Goal: Task Accomplishment & Management: Complete application form

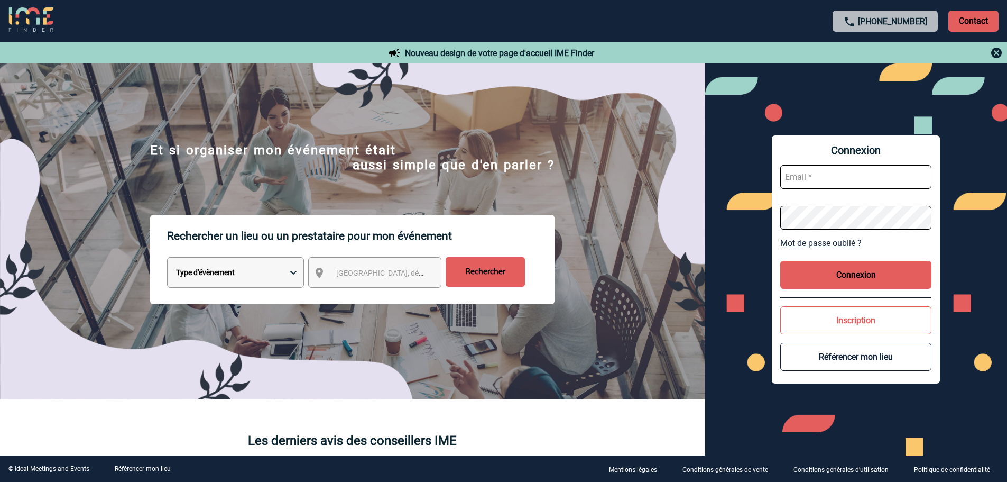
type input "[PERSON_NAME][EMAIL_ADDRESS][DOMAIN_NAME]"
click at [860, 274] on button "Connexion" at bounding box center [855, 275] width 151 height 28
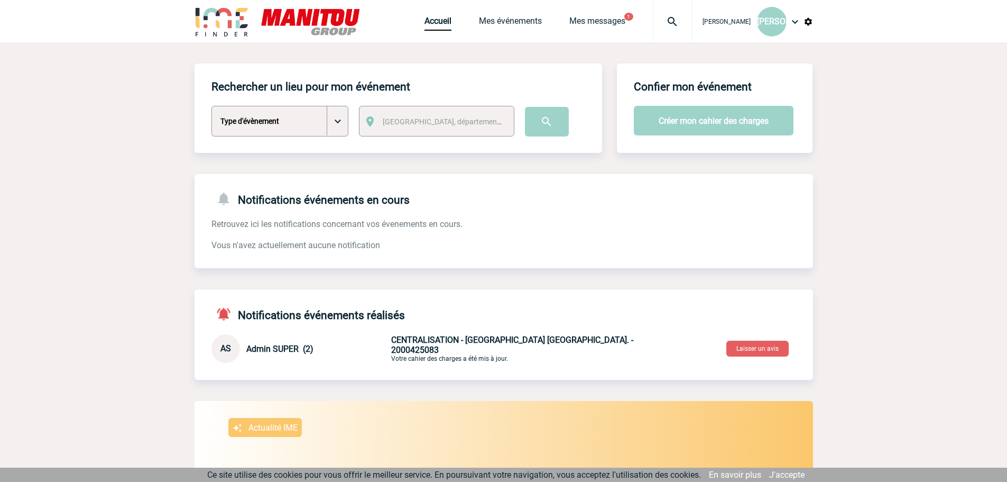
click at [342, 121] on select "Type d'évènement Séminaire avec nuitée Séminaire sans nuitée Repas de groupe Te…" at bounding box center [279, 121] width 137 height 31
click at [163, 95] on body "Julie OUVRARD JO Accueil Mes événements 1" at bounding box center [503, 370] width 1007 height 740
click at [598, 20] on link "Mes messages" at bounding box center [597, 23] width 56 height 15
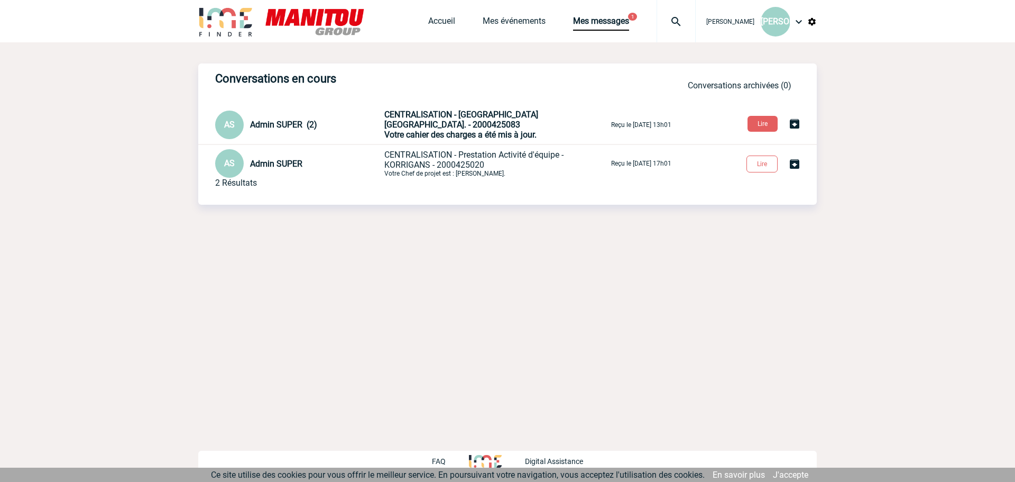
click at [503, 118] on span "CENTRALISATION - Mercure Nantes Centre Passage Pommeraye. - 2000425083" at bounding box center [461, 119] width 154 height 20
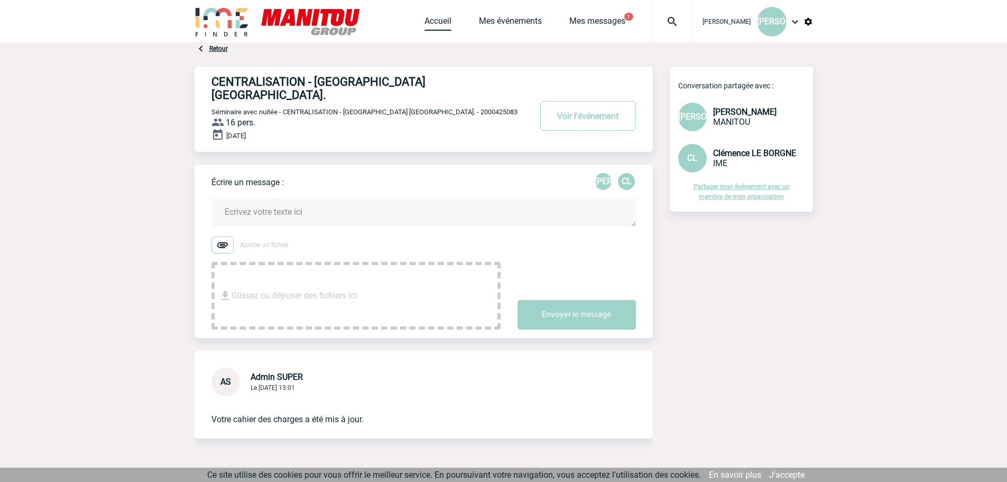
click at [435, 21] on link "Accueil" at bounding box center [437, 23] width 27 height 15
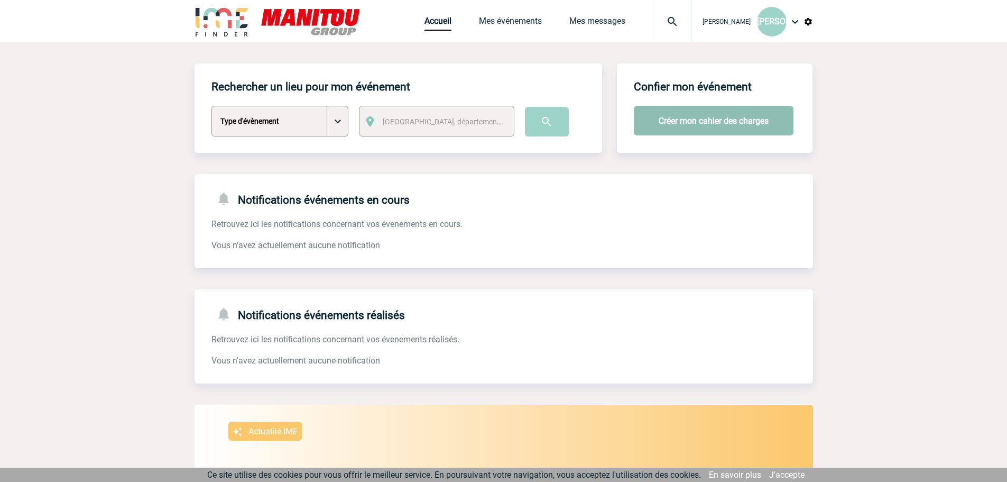
click at [661, 119] on button "Créer mon cahier des charges" at bounding box center [714, 121] width 160 height 30
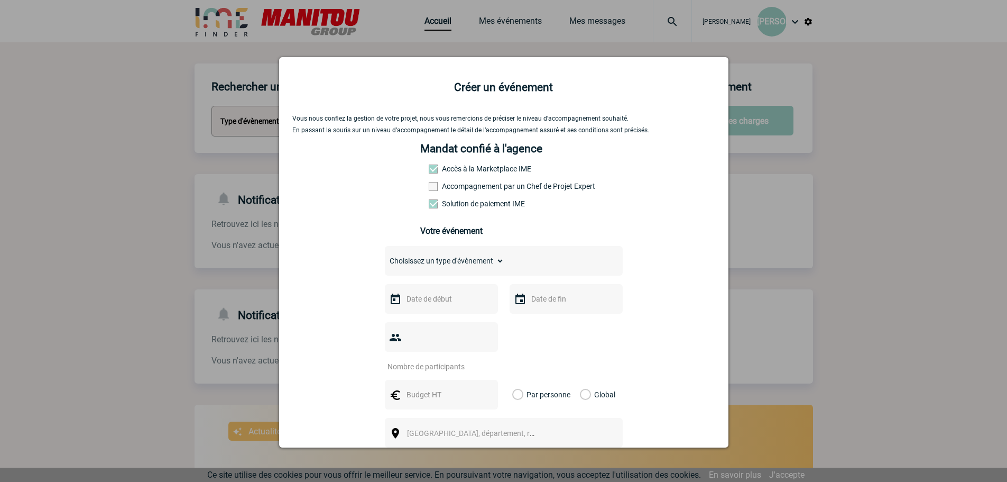
click at [505, 261] on div "Choisissez un type d'évènement Séminaire avec nuitée Séminaire sans nuitée Repa…" at bounding box center [504, 261] width 238 height 30
click at [494, 261] on select "Choisissez un type d'évènement Séminaire avec nuitée Séminaire sans nuitée Repa…" at bounding box center [444, 260] width 119 height 15
select select "9"
click at [385, 256] on select "Choisissez un type d'évènement Séminaire avec nuitée Séminaire sans nuitée Repa…" at bounding box center [444, 260] width 119 height 15
click at [421, 303] on input "text" at bounding box center [440, 299] width 73 height 14
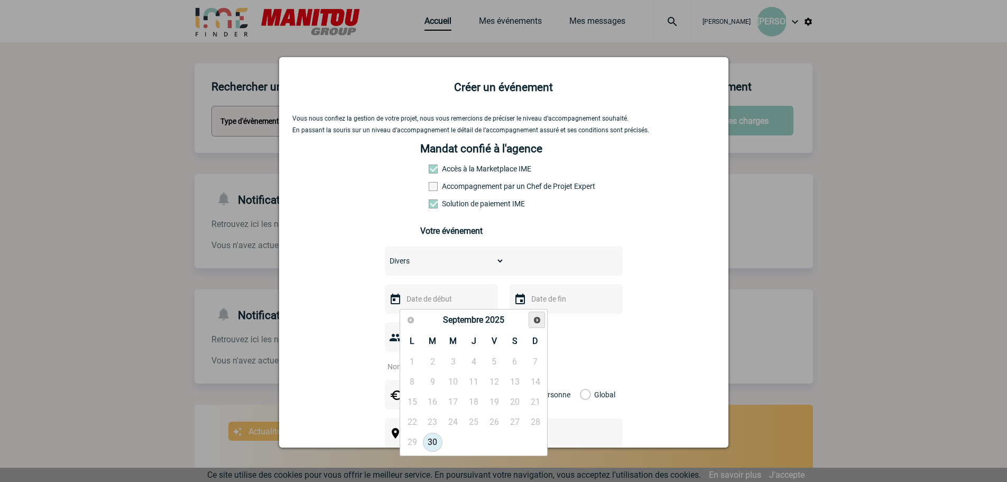
click at [533, 320] on span "Suivant" at bounding box center [537, 320] width 8 height 8
click at [477, 416] on link "23" at bounding box center [474, 421] width 20 height 19
type input "23-10-2025"
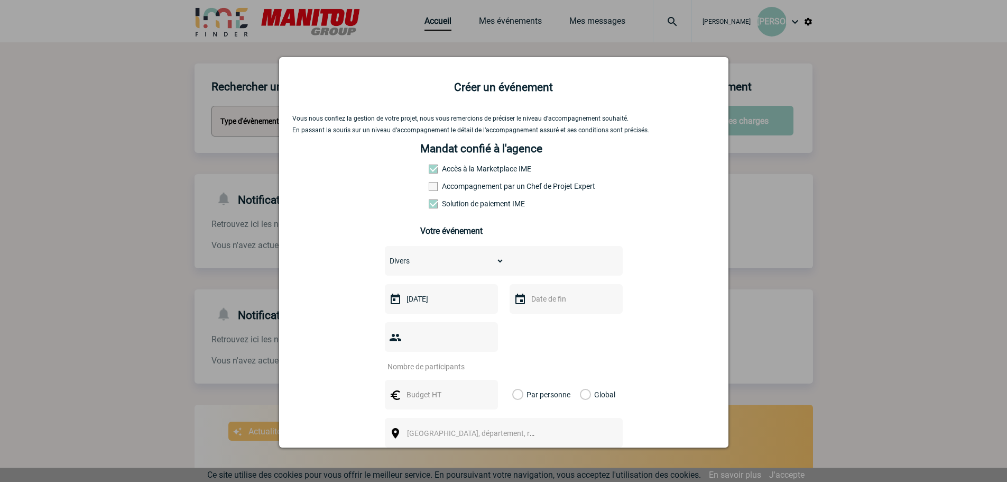
click at [556, 297] on input "text" at bounding box center [565, 299] width 73 height 14
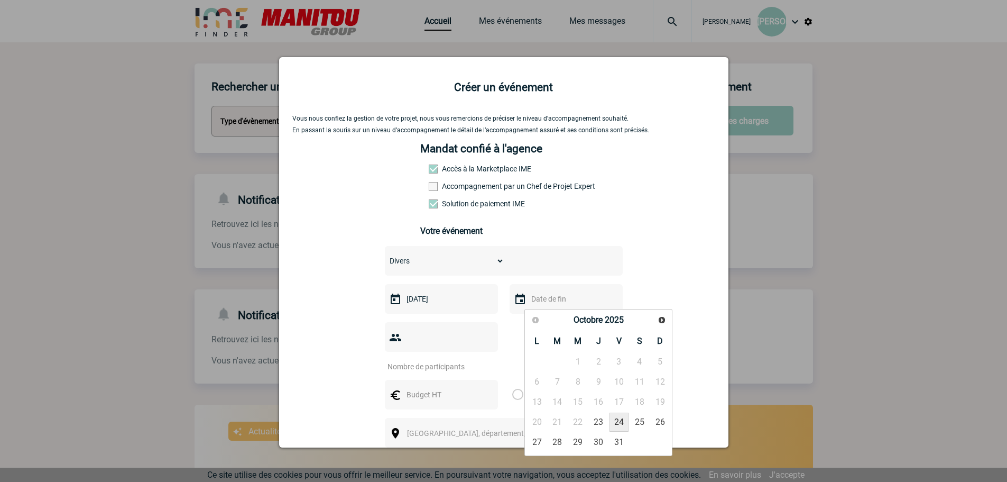
click at [618, 422] on link "24" at bounding box center [620, 421] width 20 height 19
type input "24-10-2025"
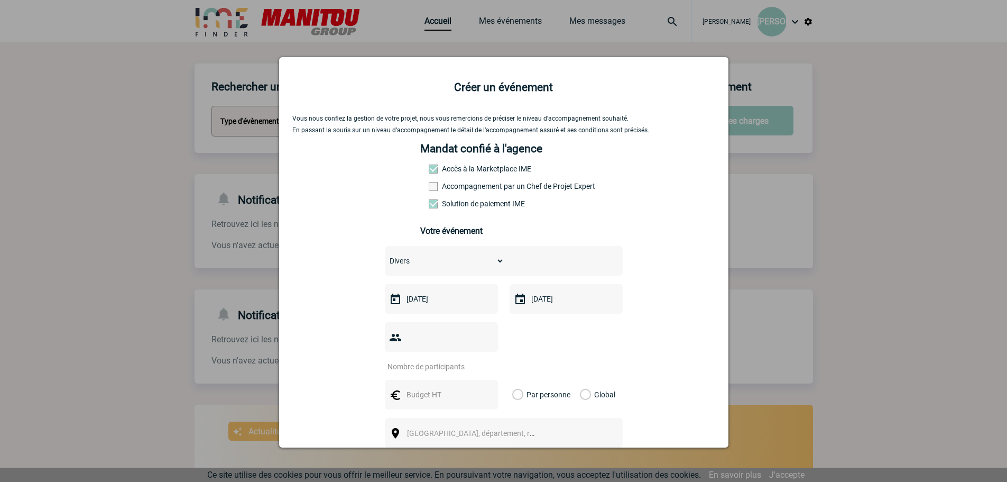
click at [419, 359] on input "number" at bounding box center [434, 366] width 99 height 14
type input "13"
click at [624, 342] on div "Vous nous confiez la gestion de votre projet, nous vous remercions de préciser …" at bounding box center [503, 356] width 423 height 482
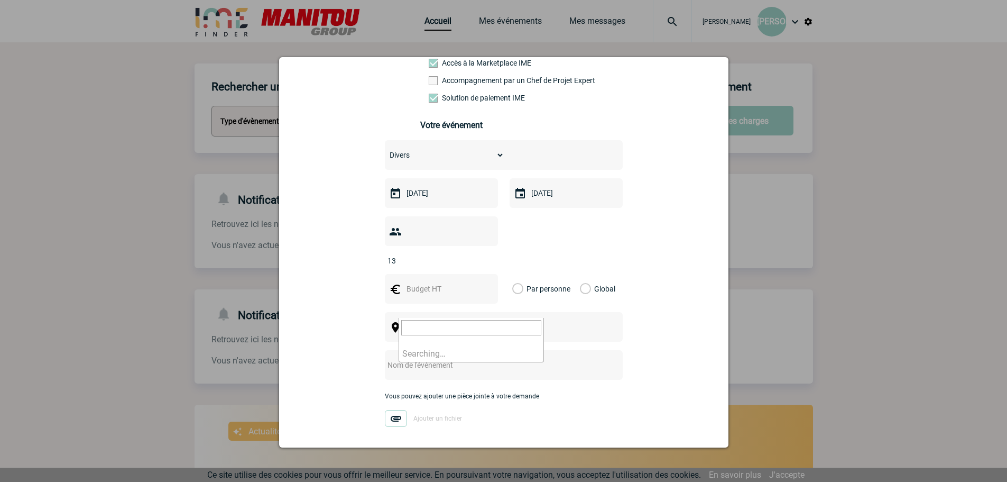
click at [459, 320] on span "Ville, département, région..." at bounding box center [475, 327] width 145 height 15
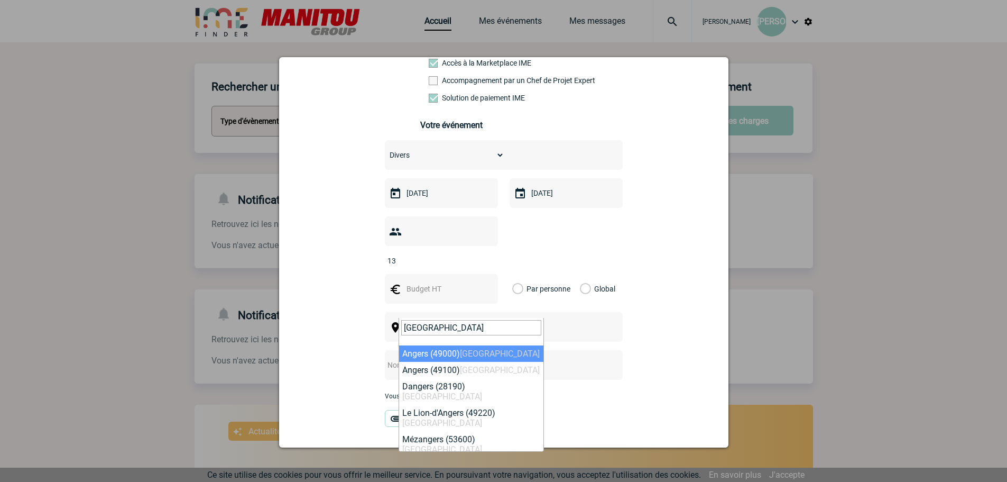
type input "angers"
select select "5371"
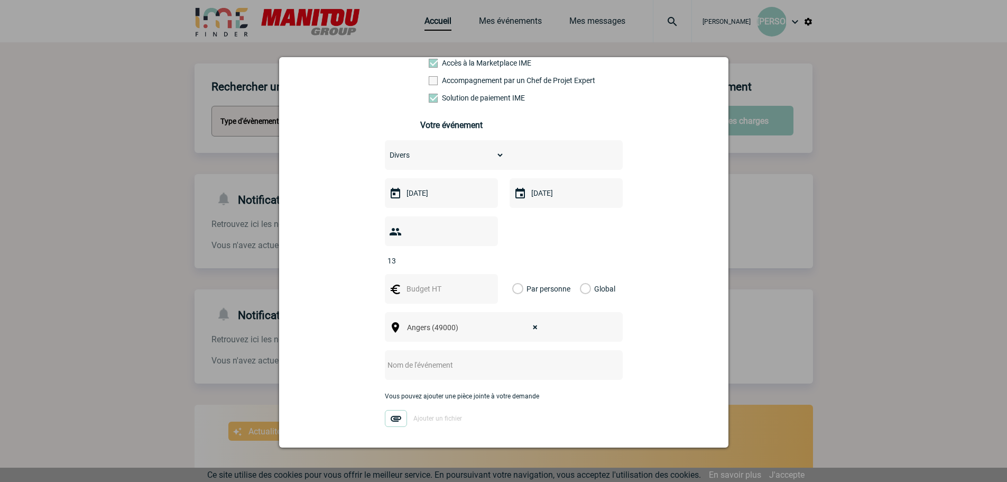
click at [493, 358] on input "text" at bounding box center [490, 365] width 210 height 14
type input "Accueil Clients - Loueurs Belges"
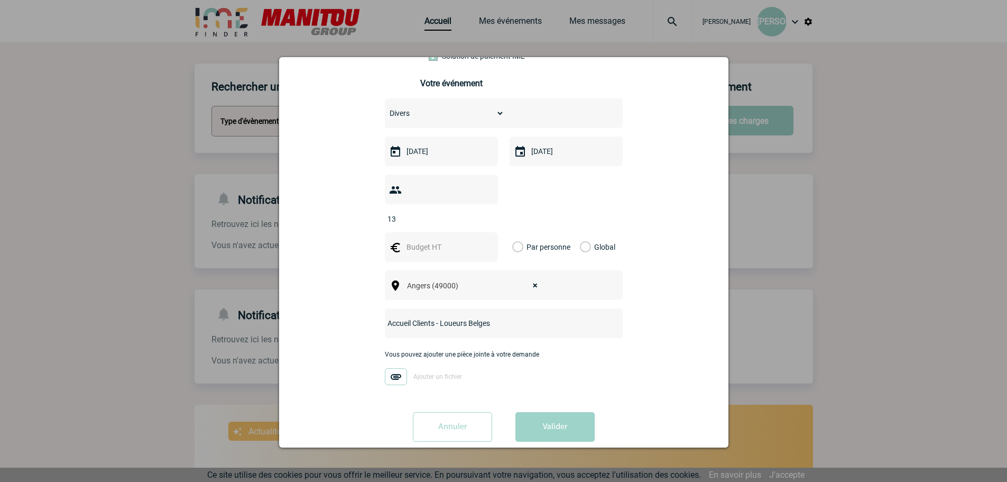
scroll to position [149, 0]
click at [550, 411] on button "Valider" at bounding box center [554, 426] width 79 height 30
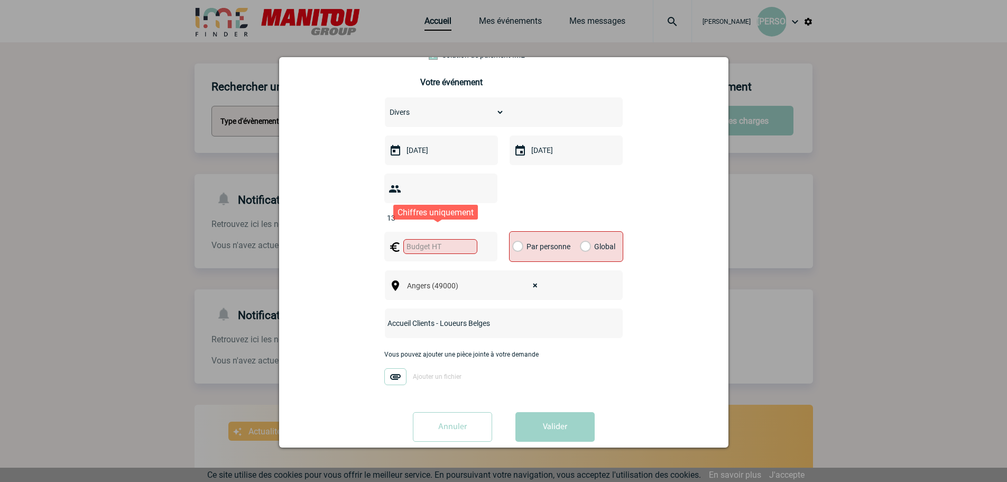
click at [404, 239] on input "text" at bounding box center [440, 246] width 74 height 15
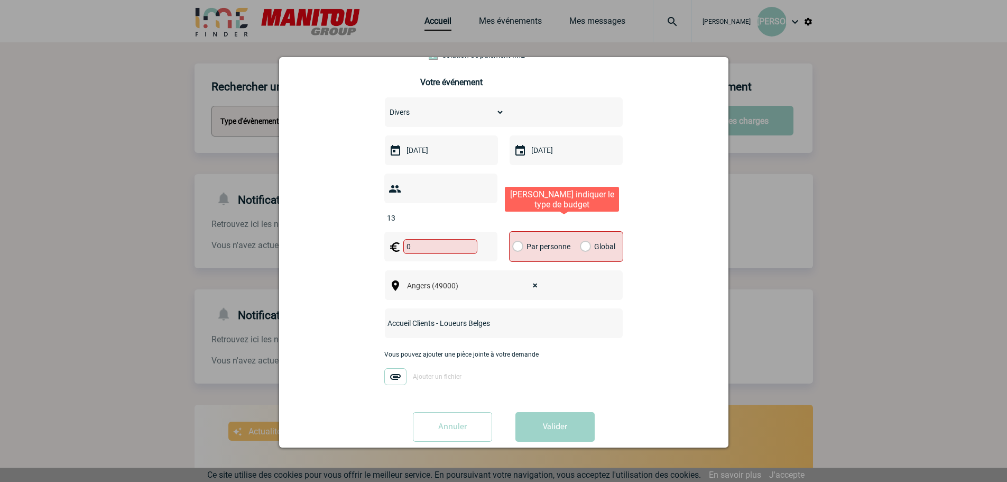
click at [585, 232] on label "Global" at bounding box center [583, 247] width 7 height 30
click at [0, 0] on input "Global" at bounding box center [0, 0] width 0 height 0
click at [682, 223] on div "Vous nous confiez la gestion de votre projet, nous vous remercions de préciser …" at bounding box center [503, 207] width 423 height 483
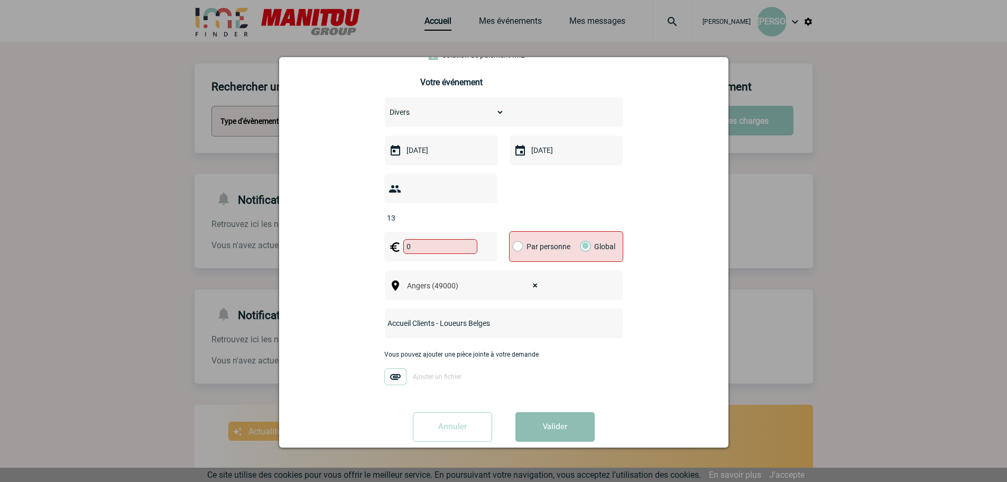
click at [552, 412] on button "Valider" at bounding box center [554, 427] width 79 height 30
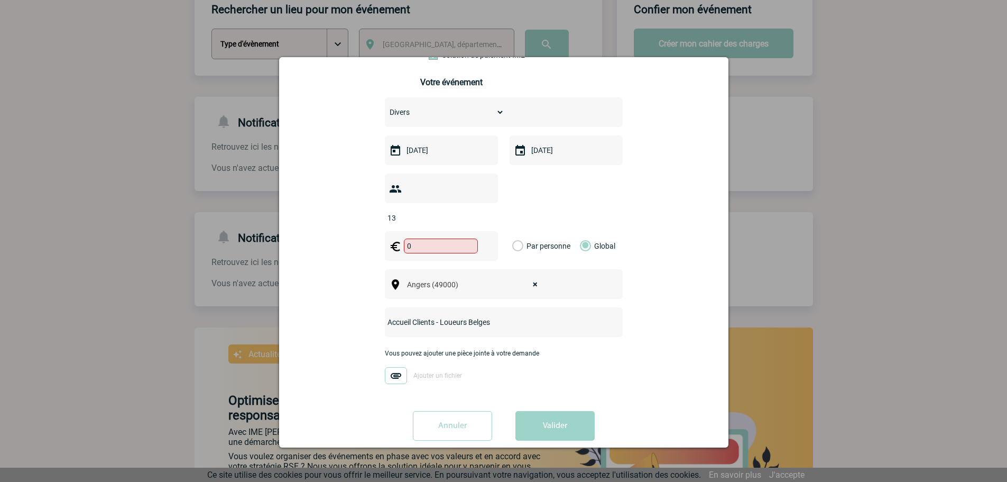
scroll to position [0, 0]
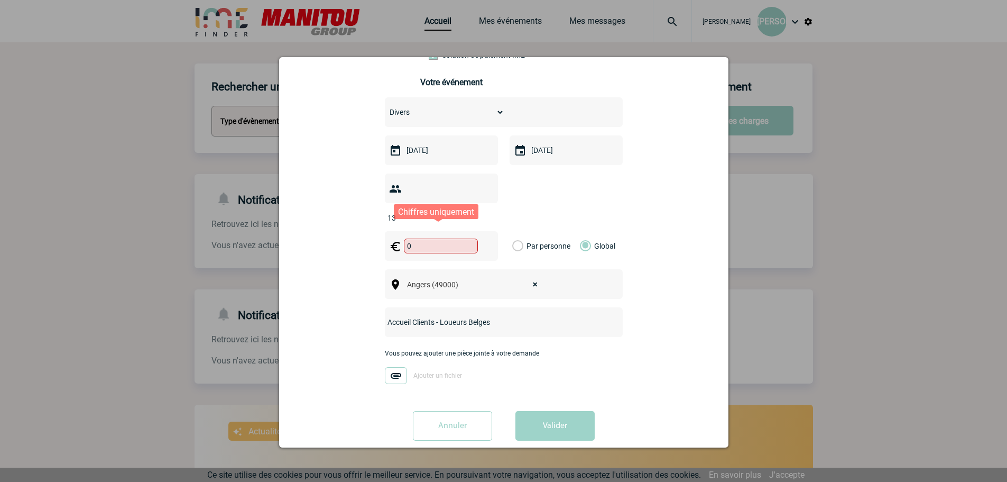
click at [404, 238] on input "0" at bounding box center [441, 245] width 74 height 15
type input "5000"
click at [632, 368] on div "Vous nous confiez la gestion de votre projet, nous vous remercions de préciser …" at bounding box center [503, 207] width 423 height 482
click at [562, 411] on button "Valider" at bounding box center [554, 426] width 79 height 30
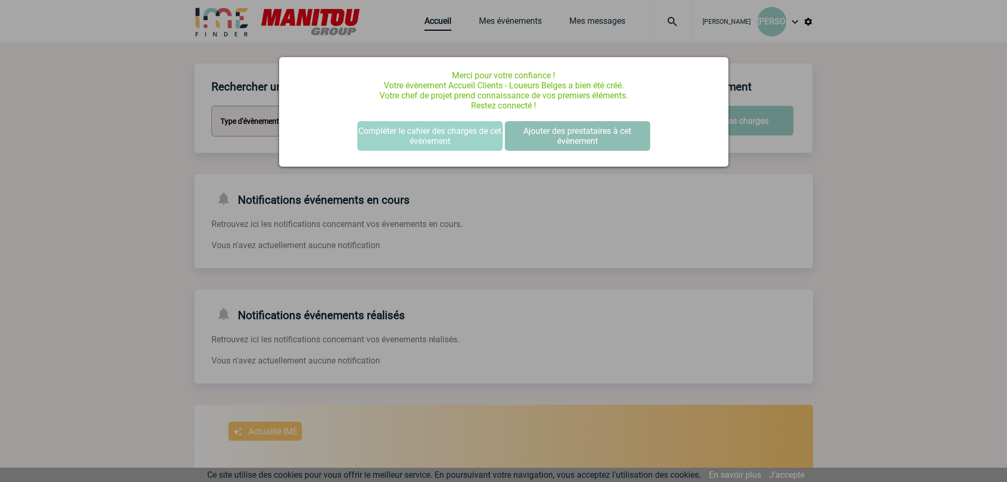
click at [527, 131] on button "Ajouter des prestataires à cet évènement" at bounding box center [577, 136] width 145 height 30
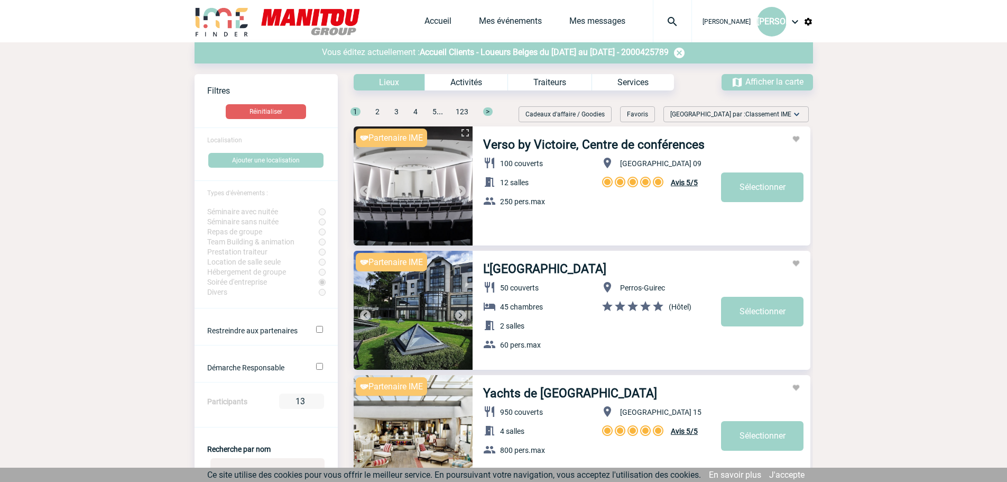
click at [577, 49] on span "Accueil Clients - Loueurs Belges du 23 Octobre 2025 au 24 Octobre 2025 - 200042…" at bounding box center [544, 52] width 249 height 10
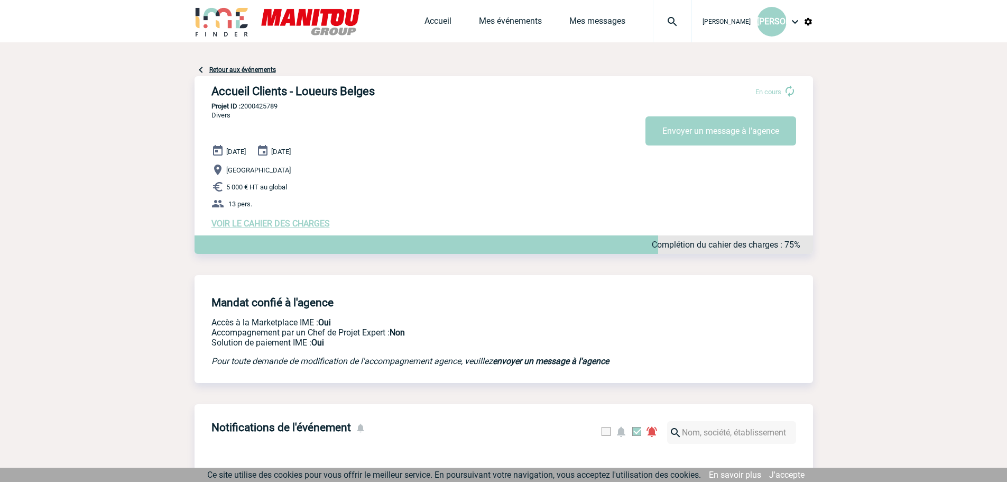
click at [265, 223] on span "VOIR LE CAHIER DES CHARGES" at bounding box center [270, 223] width 118 height 10
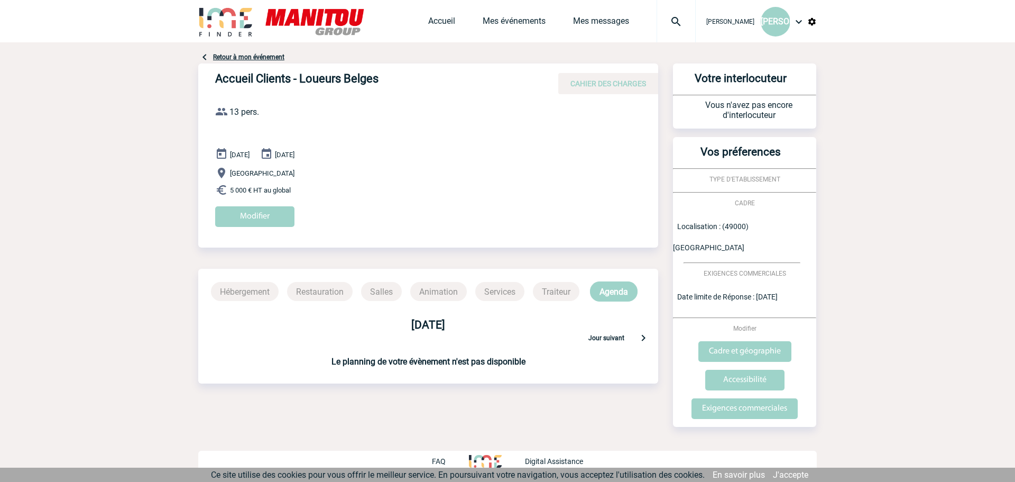
click at [259, 293] on p "Hébergement" at bounding box center [245, 291] width 68 height 19
click at [268, 212] on input "Modifier" at bounding box center [254, 216] width 79 height 21
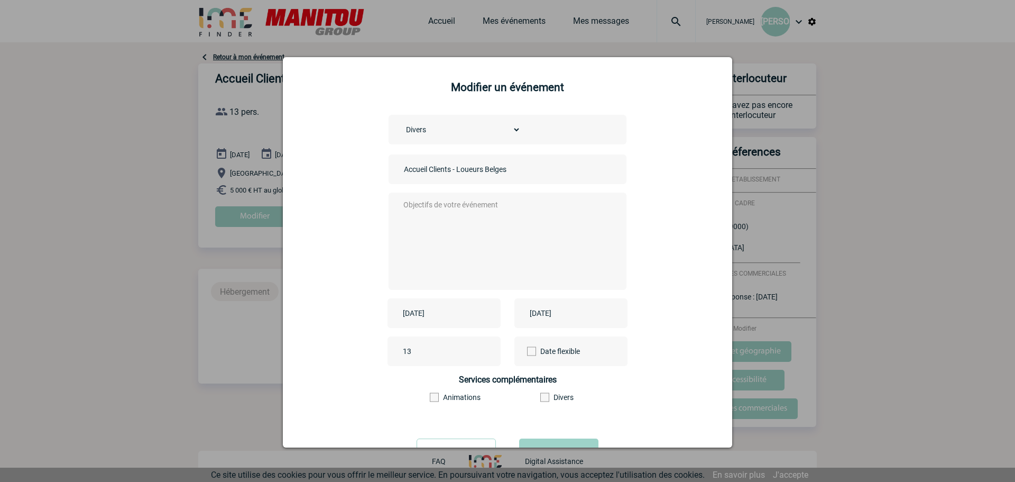
click at [512, 207] on textarea at bounding box center [505, 240] width 209 height 85
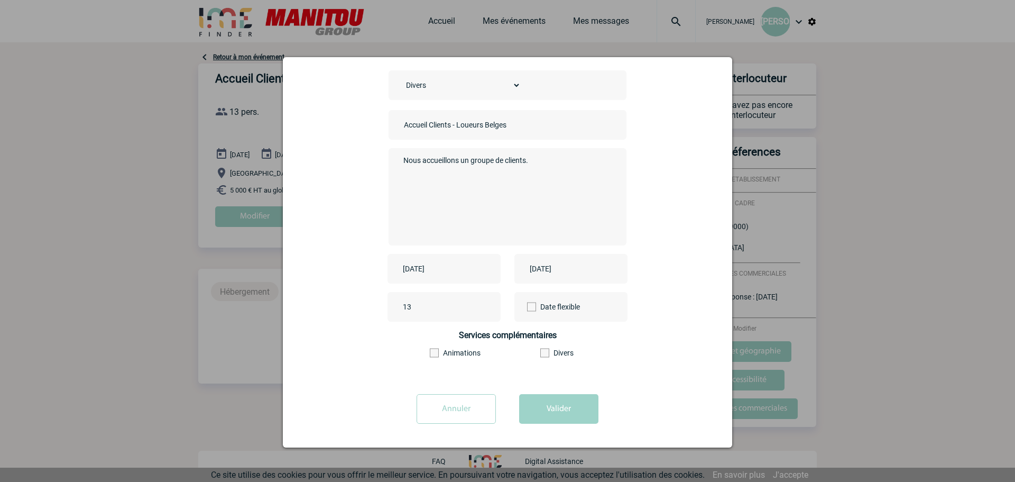
scroll to position [45, 0]
click at [438, 351] on label "Animations" at bounding box center [459, 352] width 58 height 8
click at [0, 0] on input"] "Animations" at bounding box center [0, 0] width 0 height 0
click at [538, 161] on textarea "Nous accueillons un groupe de clients." at bounding box center [505, 195] width 209 height 85
type textarea "Nous accueillons un groupe de clients belges"
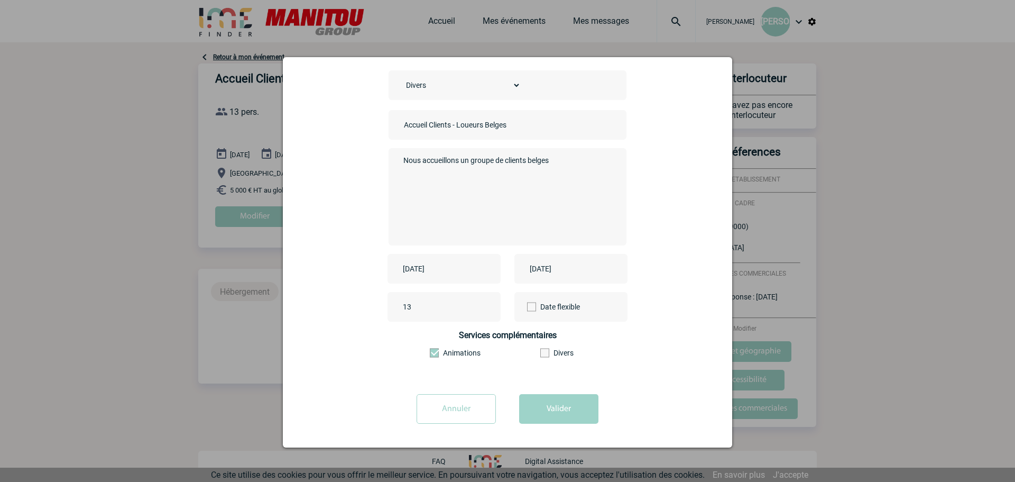
drag, startPoint x: 569, startPoint y: 162, endPoint x: 359, endPoint y: 149, distance: 209.8
click at [359, 149] on div "Choisissez un type d'évènement Séminaire avec nuitée Séminaire sans nuitée Repa…" at bounding box center [507, 226] width 423 height 313
type textarea "Nous accueillons un groupe de clients belges pour la première fois."
click at [556, 413] on button "Valider" at bounding box center [558, 409] width 79 height 30
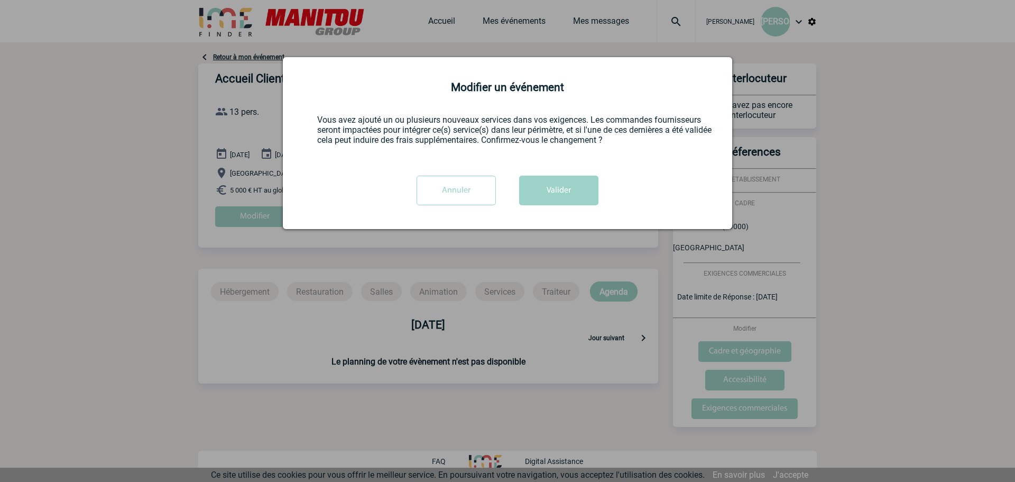
click at [480, 191] on input "Annuler" at bounding box center [456, 191] width 79 height 30
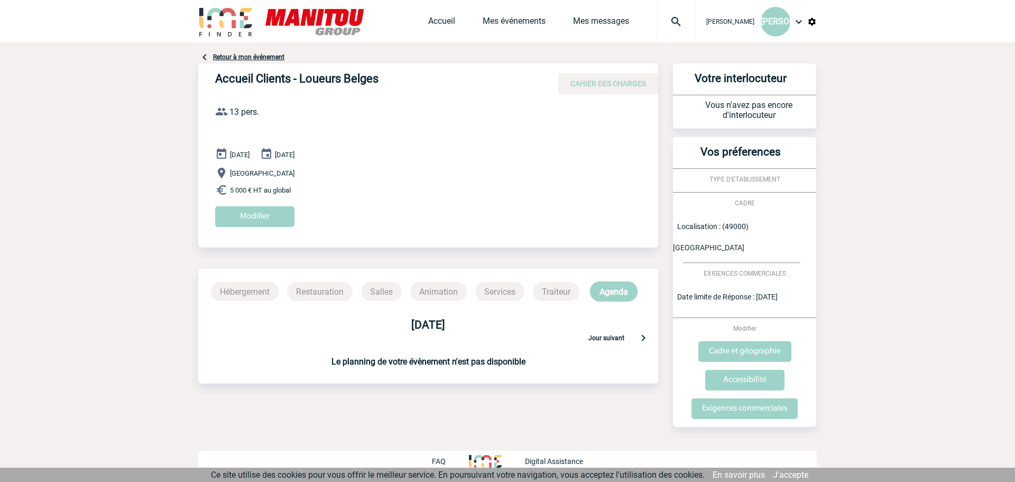
click at [433, 289] on p "Animation" at bounding box center [438, 291] width 57 height 19
click at [273, 215] on input "Modifier" at bounding box center [254, 216] width 79 height 21
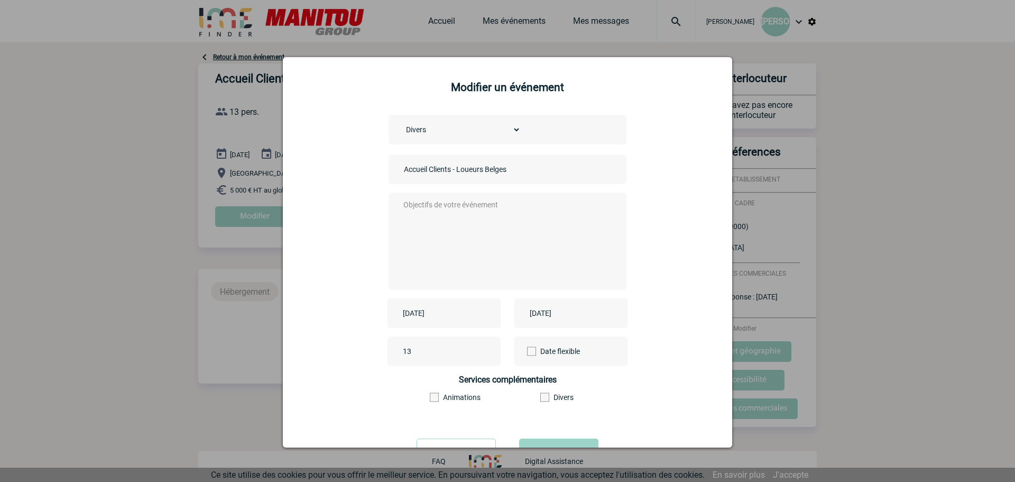
click at [482, 203] on textarea at bounding box center [505, 240] width 209 height 85
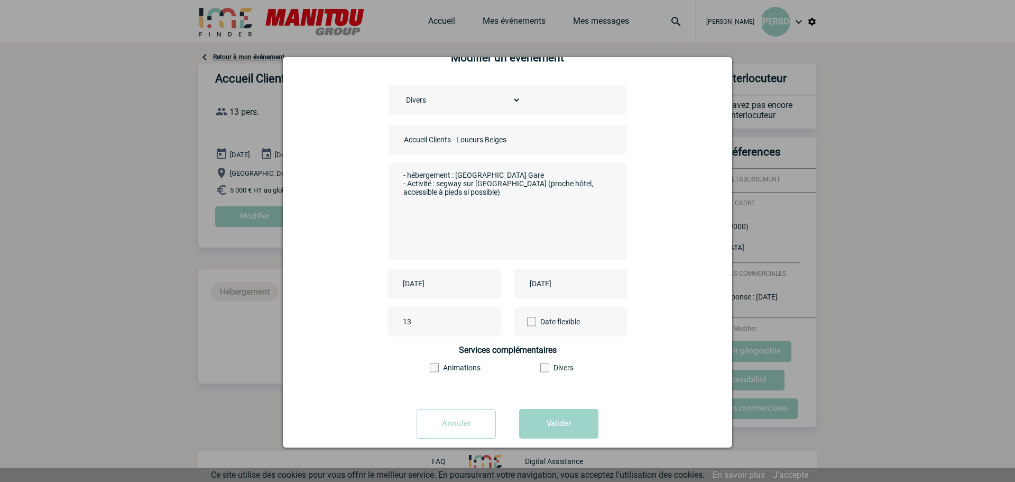
scroll to position [45, 0]
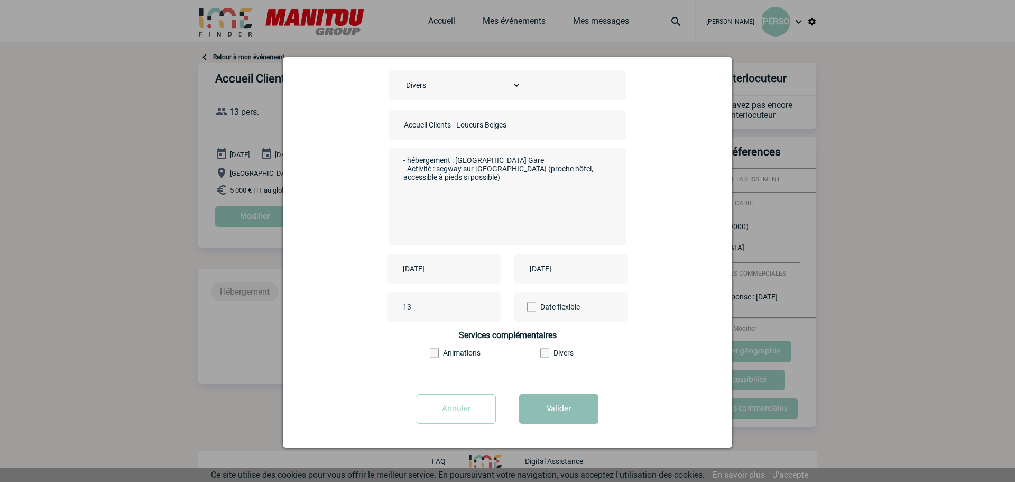
type textarea "- hébergement : Mercure Angers Centre Gare - Activité : segway sur Angers - Dîn…"
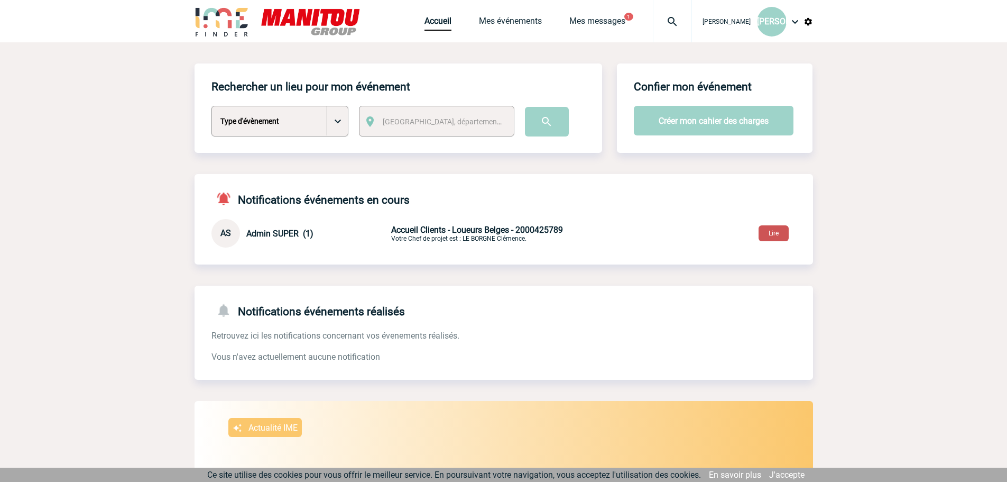
click at [770, 226] on button "Lire" at bounding box center [774, 233] width 30 height 16
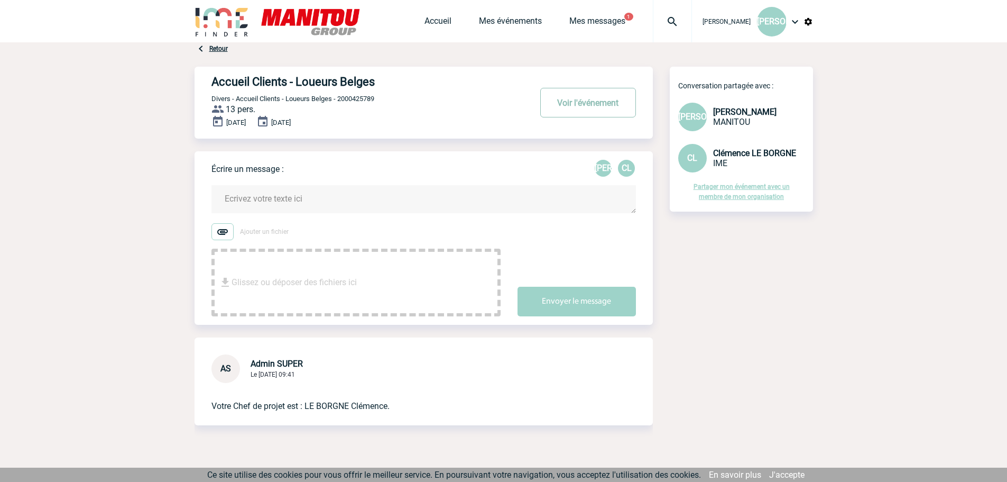
click at [576, 104] on button "Voir l'événement" at bounding box center [588, 103] width 96 height 30
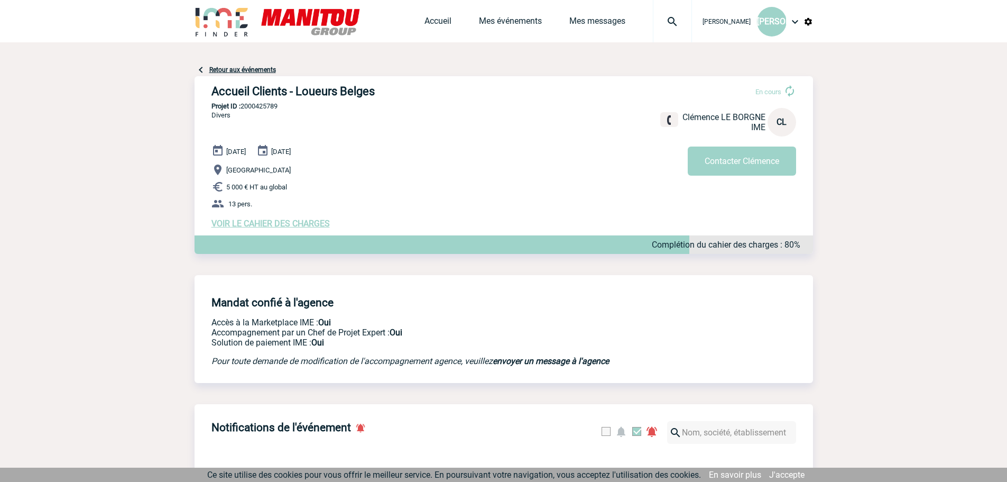
click at [313, 225] on span "VOIR LE CAHIER DES CHARGES" at bounding box center [270, 223] width 118 height 10
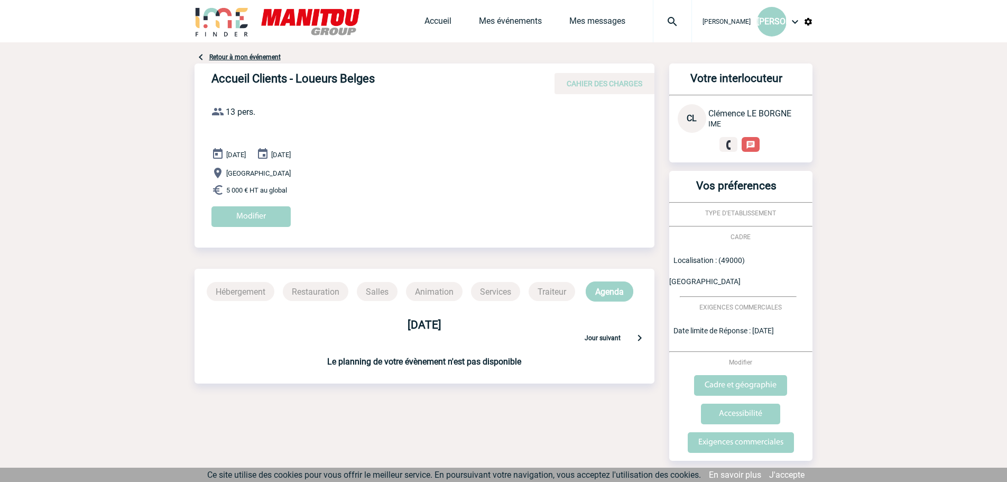
click at [214, 59] on link "Retour à mon événement" at bounding box center [244, 56] width 71 height 7
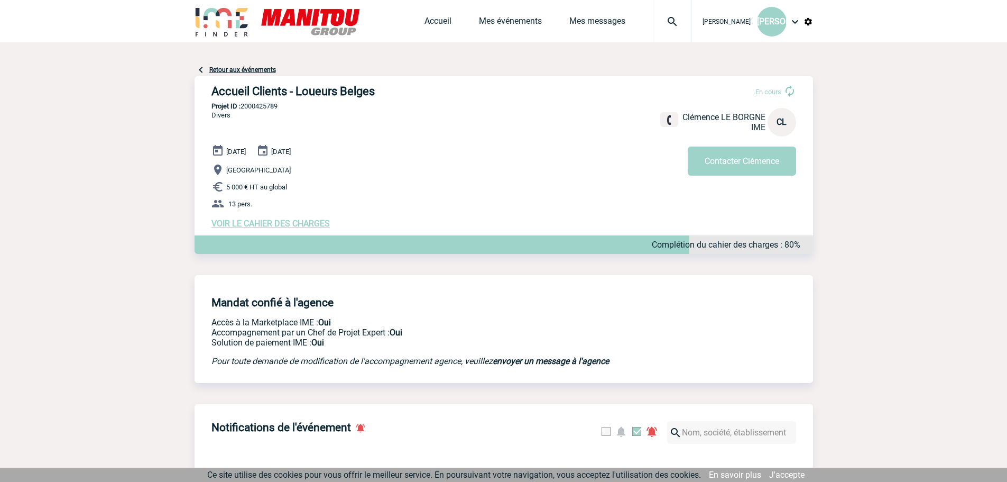
click at [218, 69] on link "Retour aux événements" at bounding box center [242, 69] width 67 height 7
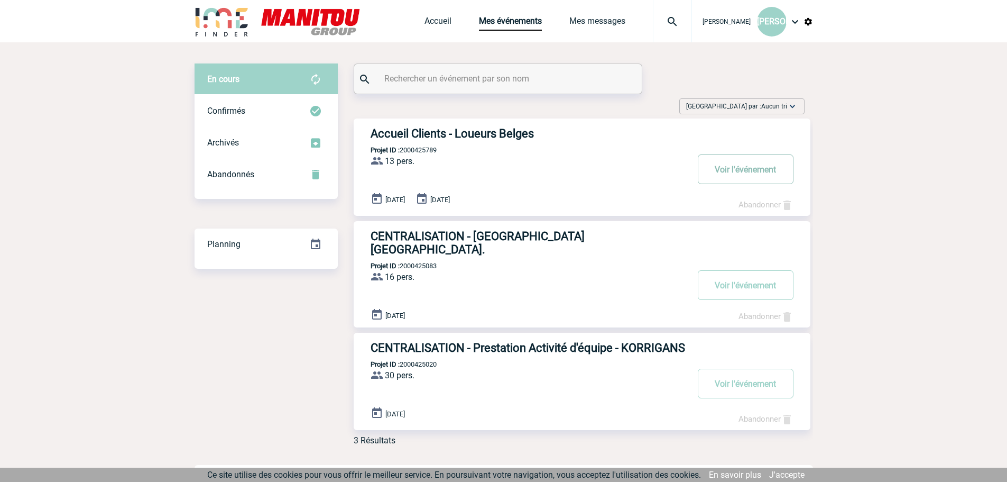
click at [708, 172] on button "Voir l'événement" at bounding box center [746, 169] width 96 height 30
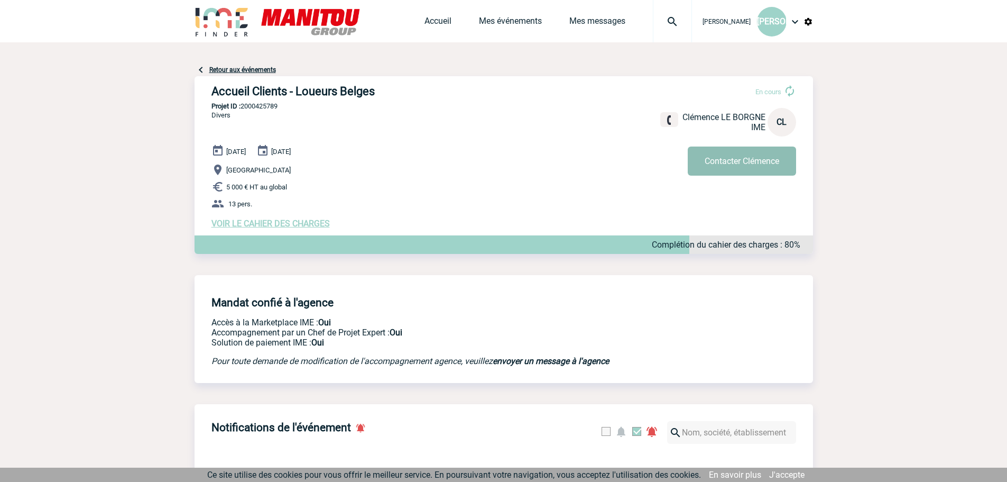
click at [725, 164] on button "Contacter Clémence" at bounding box center [742, 160] width 108 height 29
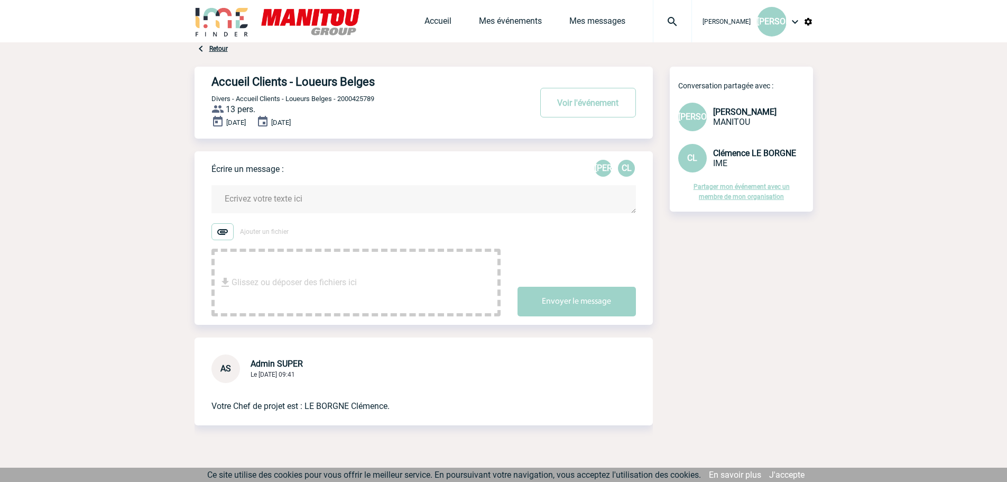
click at [260, 209] on textarea at bounding box center [423, 199] width 424 height 28
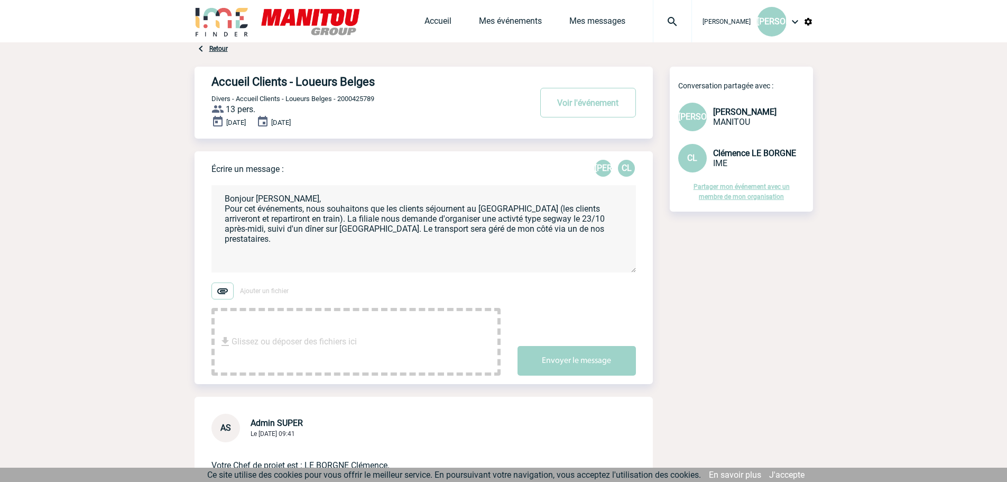
click at [487, 215] on textarea "Bonjour [PERSON_NAME], Pour cet événements, nous souhaitons que les clients séj…" at bounding box center [423, 228] width 424 height 87
type textarea "Bonjour Clémence, Pour cet événements, nous souhaitons que les clients séjourne…"
click at [222, 293] on img at bounding box center [222, 290] width 22 height 17
click at [0, 0] on input "Ajouter un fichier" at bounding box center [0, 0] width 0 height 0
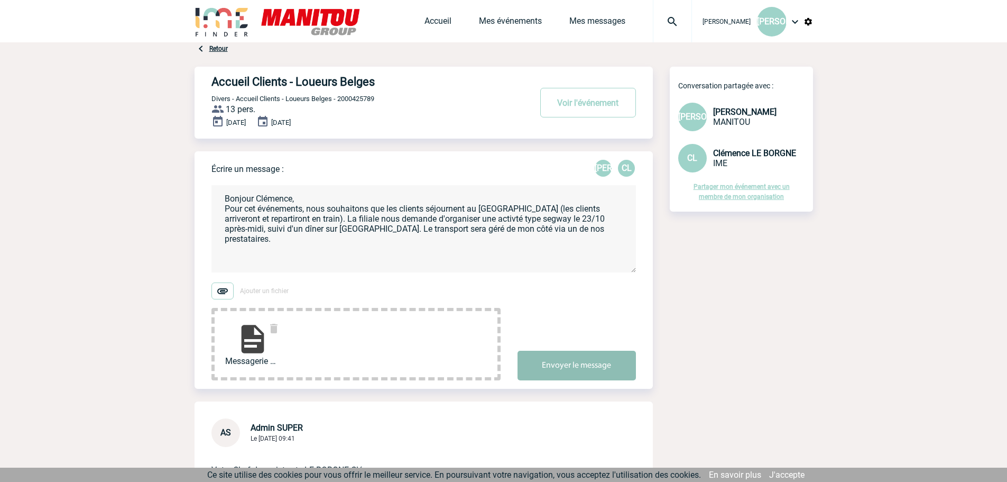
click at [597, 373] on button "Envoyer le message" at bounding box center [577, 365] width 118 height 30
